Goal: Task Accomplishment & Management: Manage account settings

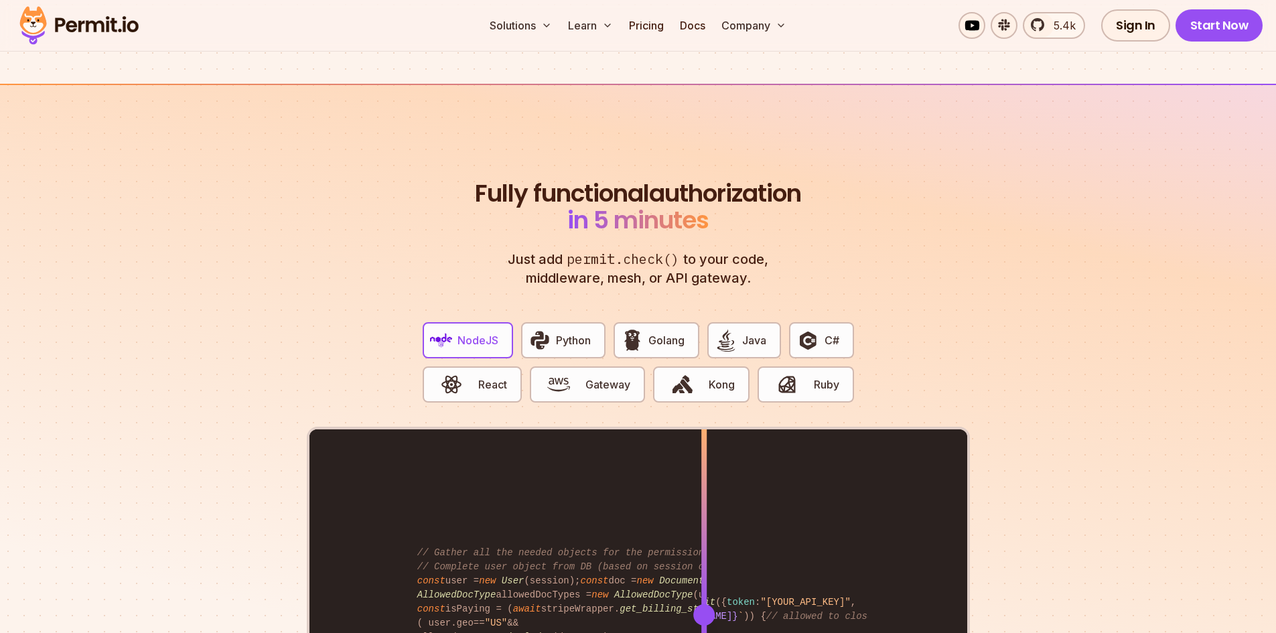
scroll to position [2144, 0]
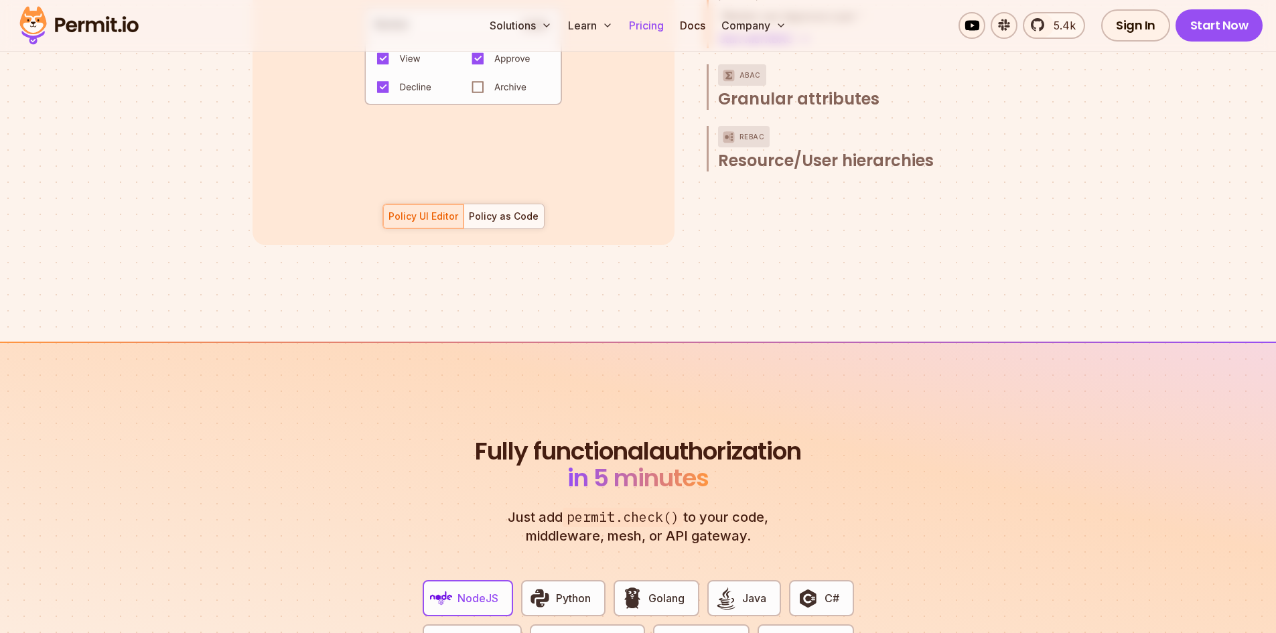
click at [656, 33] on link "Pricing" at bounding box center [647, 25] width 46 height 27
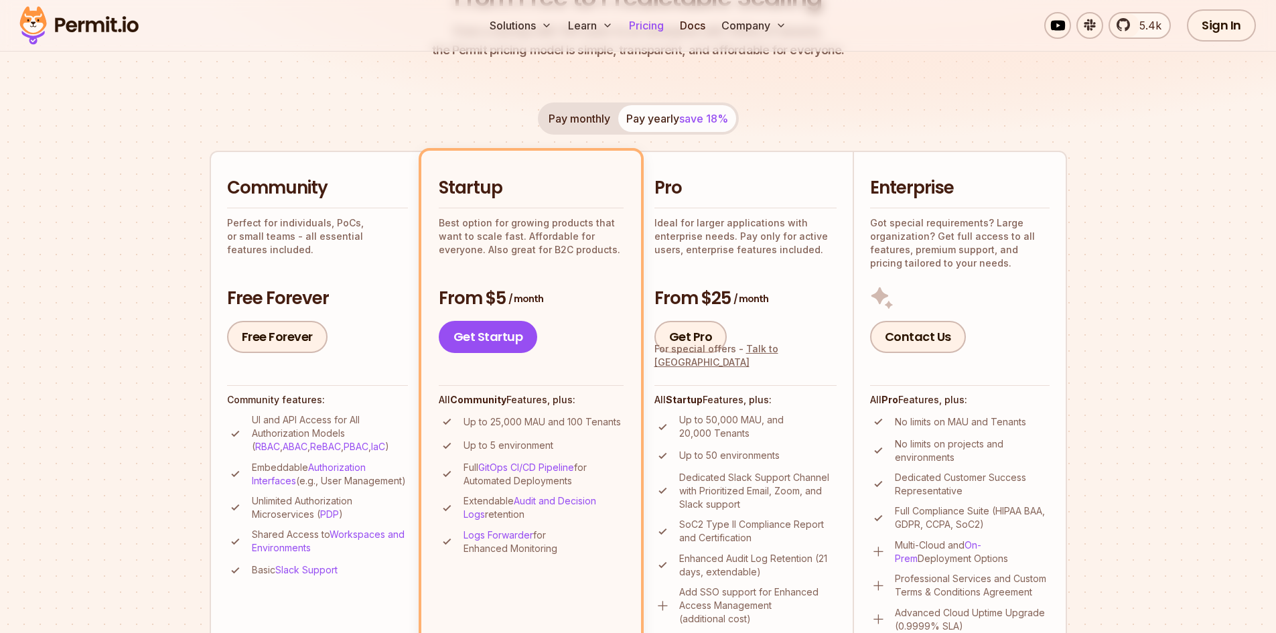
scroll to position [201, 0]
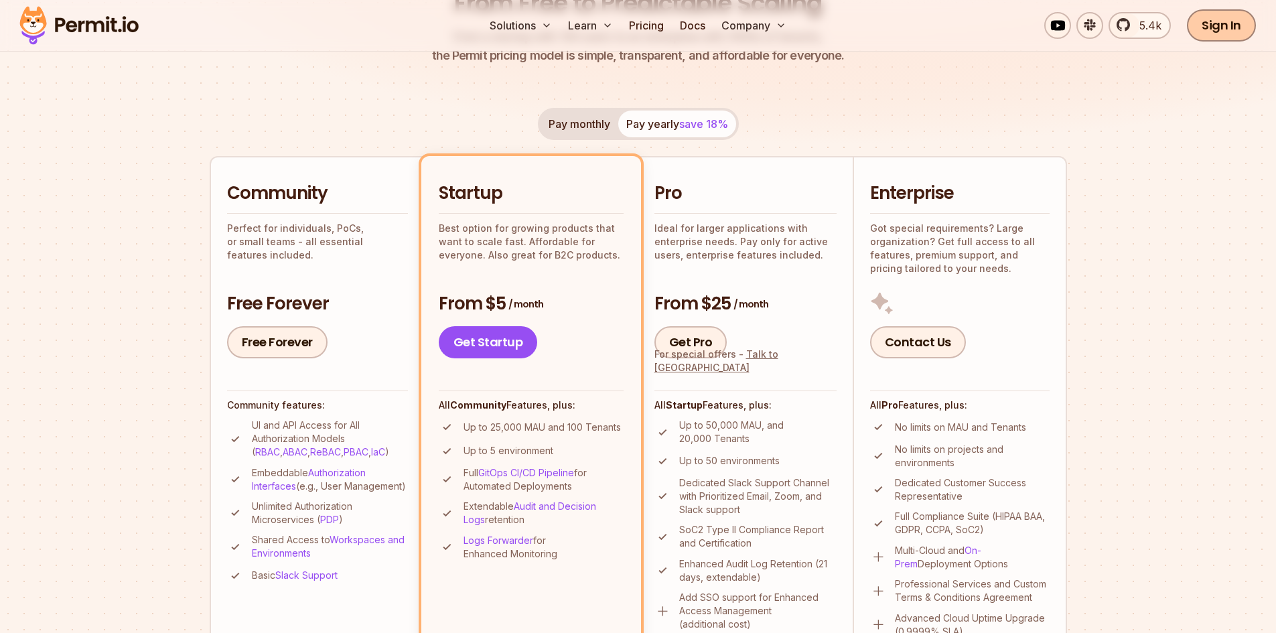
click at [1217, 26] on link "Sign In" at bounding box center [1221, 25] width 69 height 32
